Goal: Register for event/course

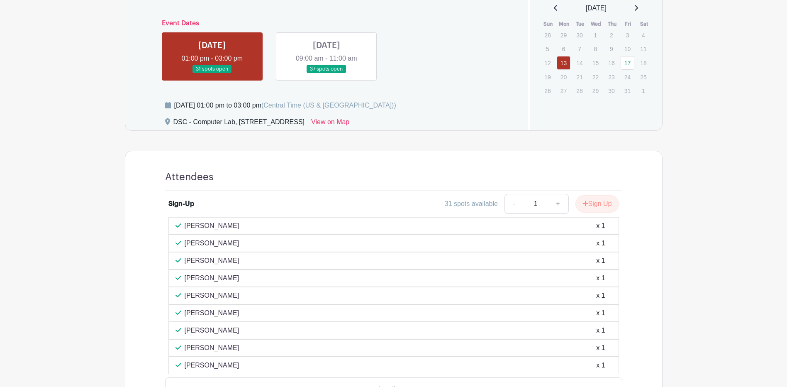
scroll to position [373, 0]
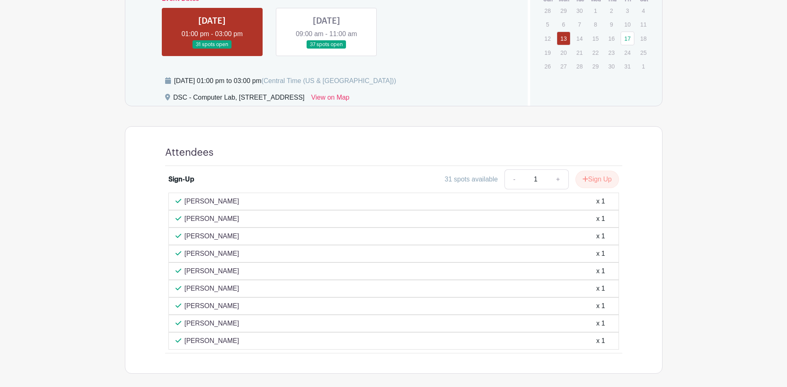
click at [326, 49] on link at bounding box center [326, 49] width 0 height 0
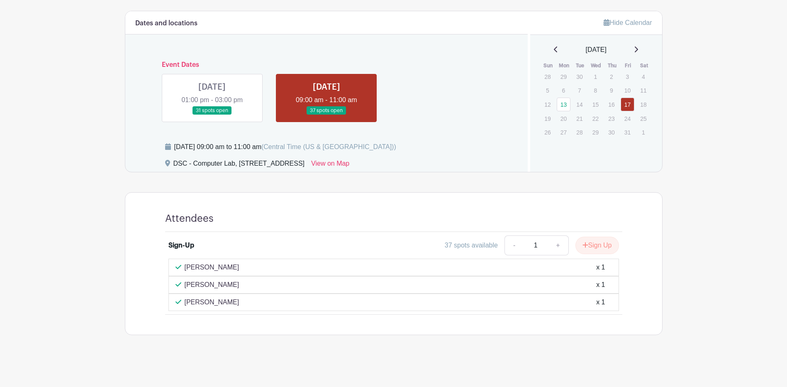
click at [212, 115] on link at bounding box center [212, 115] width 0 height 0
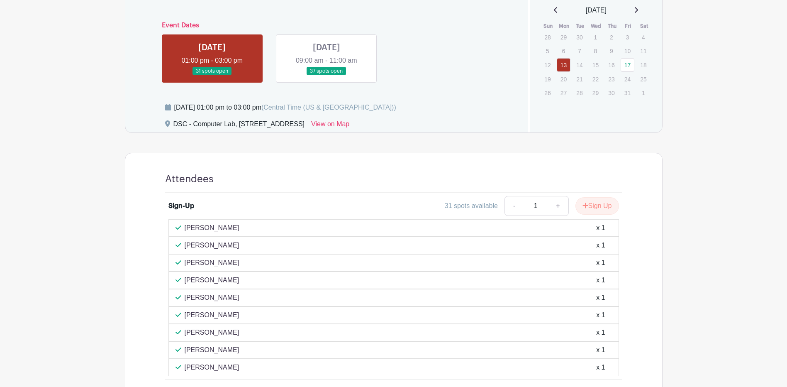
scroll to position [224, 0]
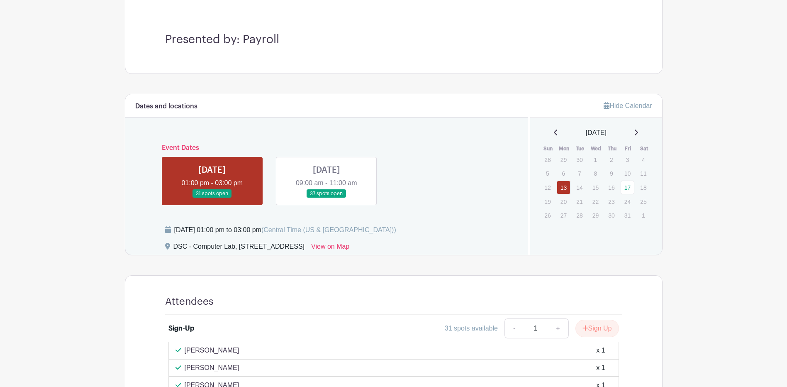
click at [326, 198] on link at bounding box center [326, 198] width 0 height 0
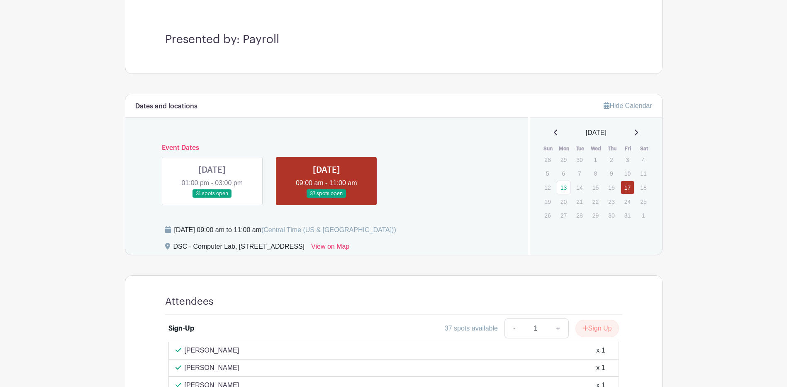
scroll to position [307, 0]
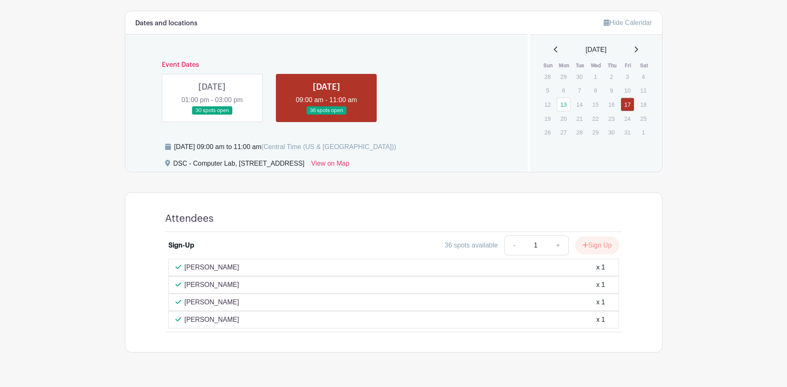
click at [212, 115] on link at bounding box center [212, 115] width 0 height 0
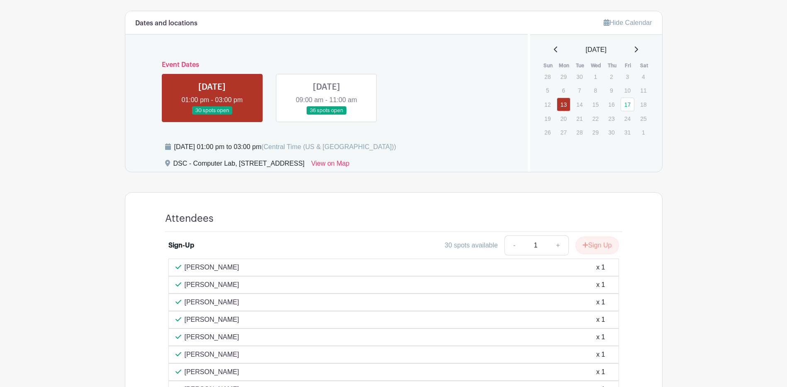
click at [326, 115] on link at bounding box center [326, 115] width 0 height 0
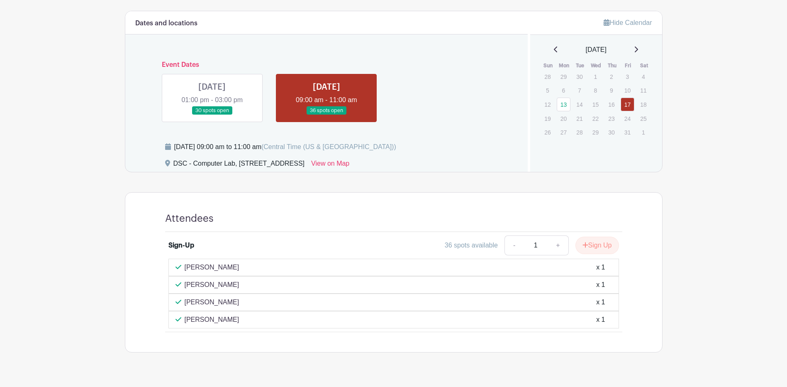
click at [212, 115] on link at bounding box center [212, 115] width 0 height 0
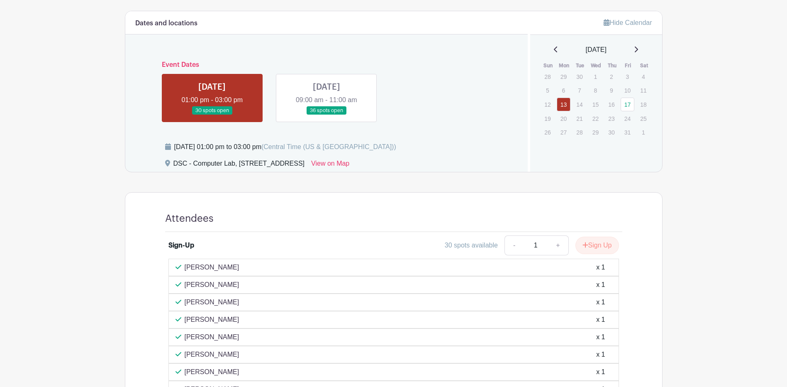
click at [326, 115] on link at bounding box center [326, 115] width 0 height 0
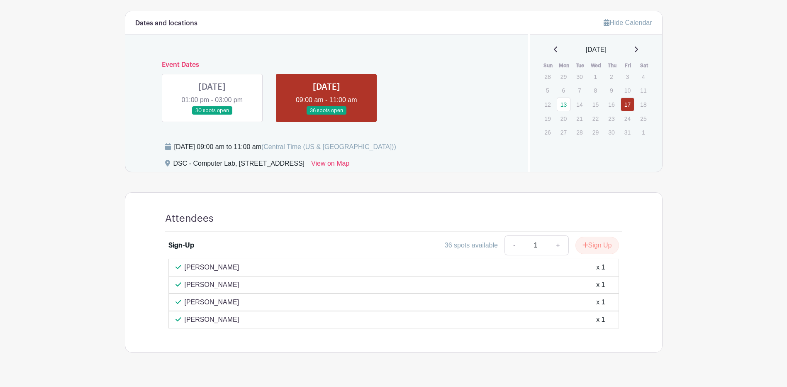
click at [326, 115] on link at bounding box center [326, 115] width 0 height 0
click at [212, 115] on link at bounding box center [212, 115] width 0 height 0
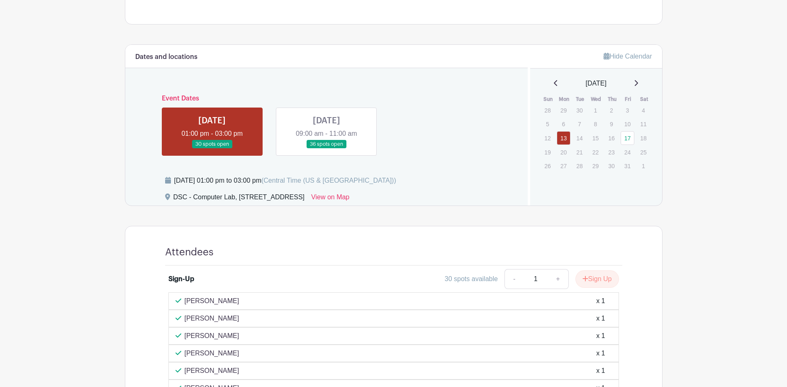
scroll to position [263, 0]
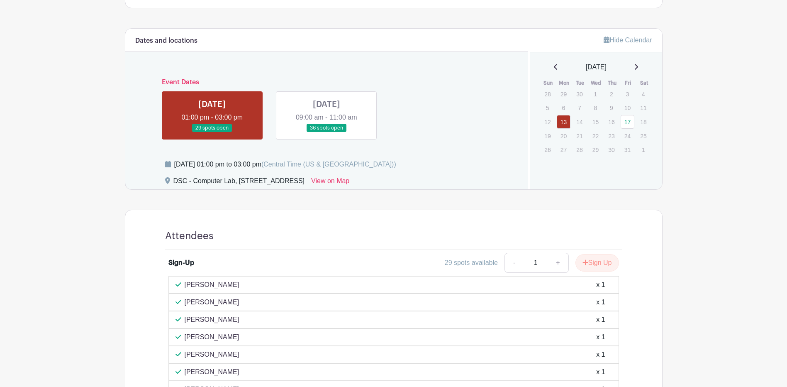
scroll to position [249, 0]
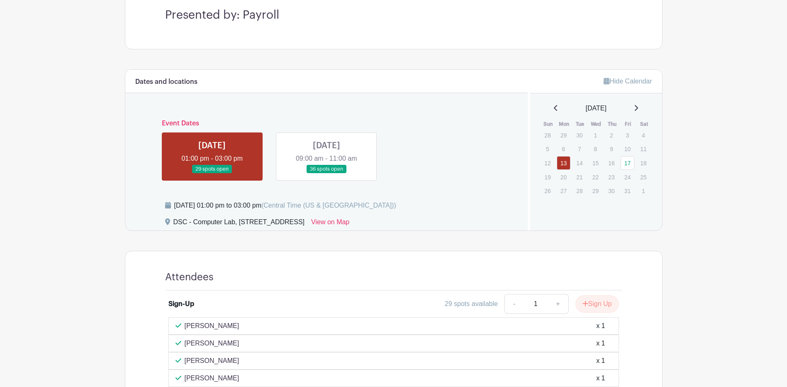
click at [326, 173] on link at bounding box center [326, 173] width 0 height 0
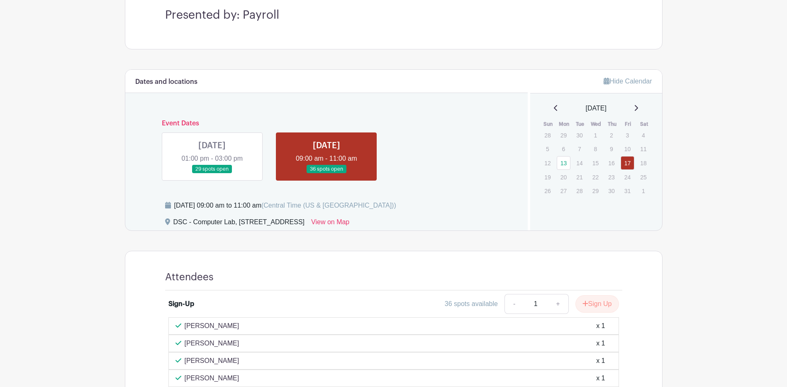
scroll to position [325, 0]
